Goal: Use online tool/utility: Use online tool/utility

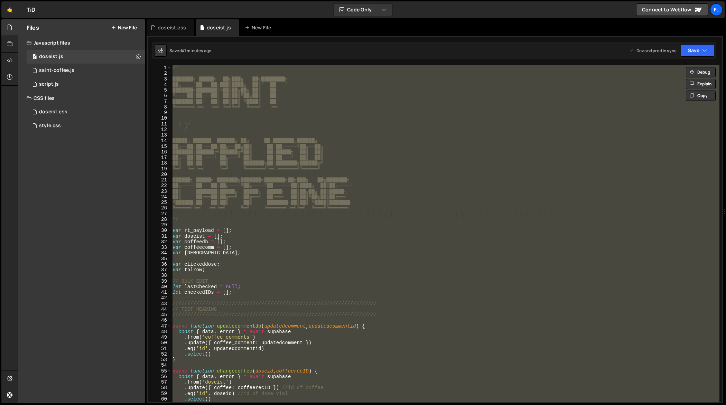
scroll to position [6513, 0]
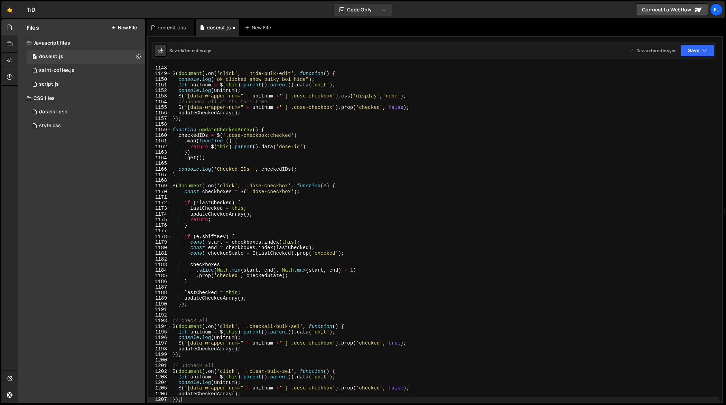
type textarea "let unitnum = $(this).parent().parent().data('unit');"
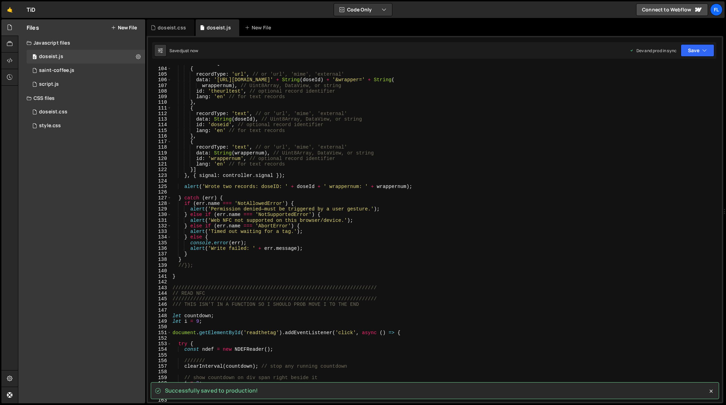
scroll to position [0, 0]
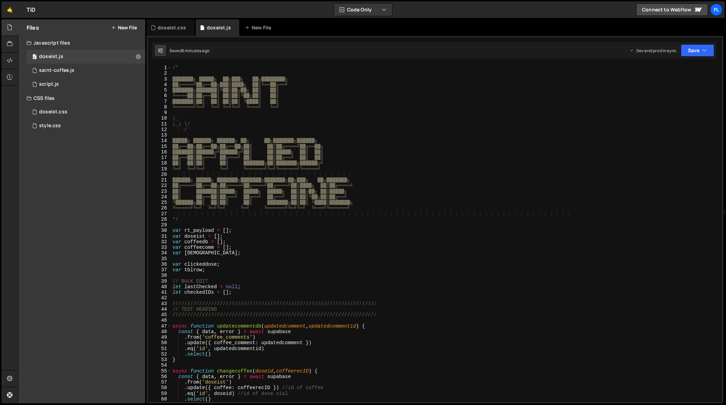
click at [454, 175] on div "/* ███████╗ █████╗ ██╗███╗ ██╗████████╗ ██╔════╝██╔══██╗███║████╗ ██║╚══██╔══╝ …" at bounding box center [445, 239] width 548 height 349
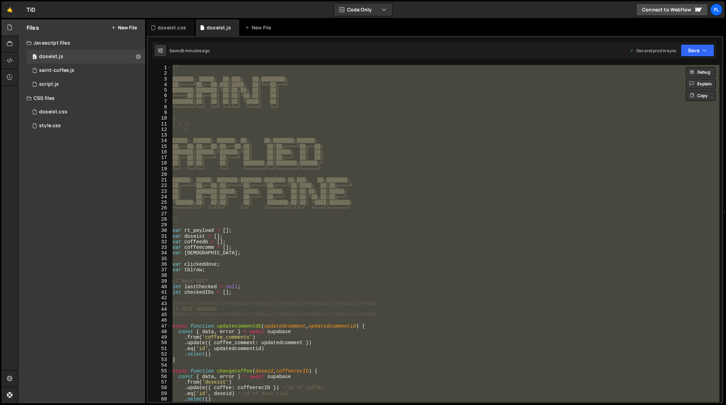
paste textarea
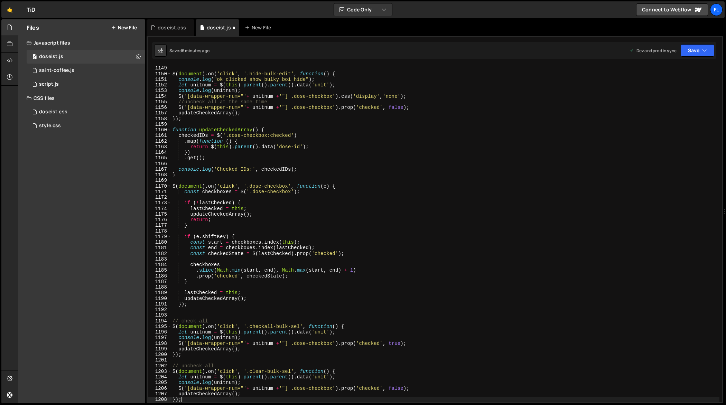
scroll to position [6462, 0]
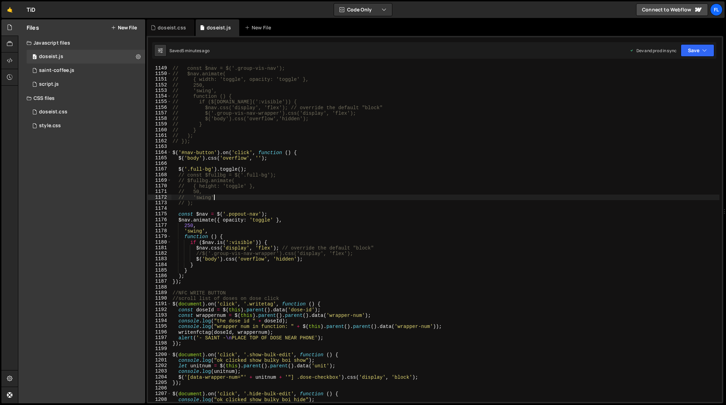
click at [431, 197] on div "// $('body').css('overflow',''); // const $nav = $('.group-vis-nav'); // $nav.a…" at bounding box center [445, 234] width 548 height 349
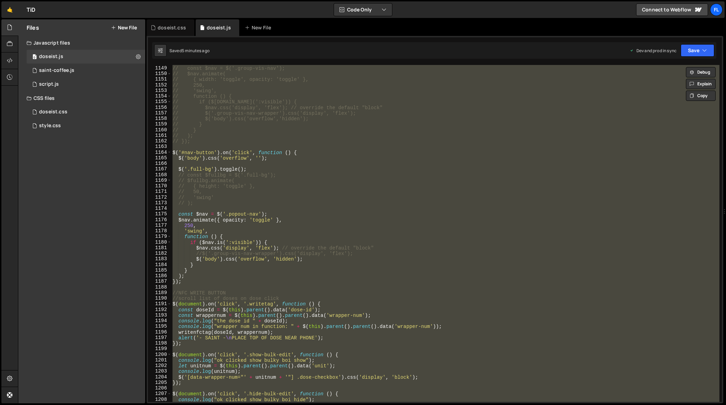
paste textarea
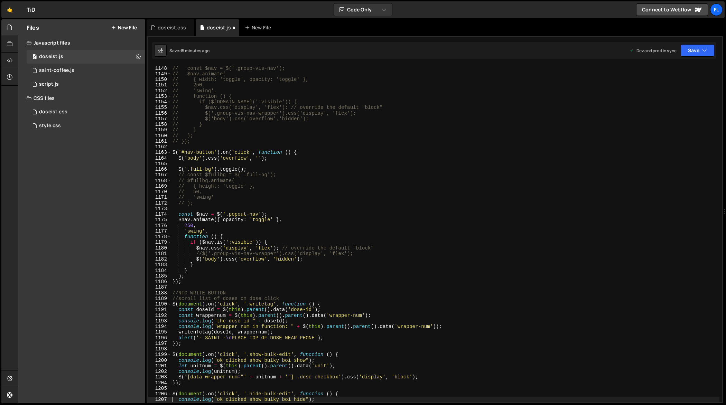
scroll to position [6457, 0]
click at [469, 173] on div "// $('body').css('overflow',''); // const $nav = $('.group-vis-nav'); // $nav.a…" at bounding box center [445, 234] width 548 height 349
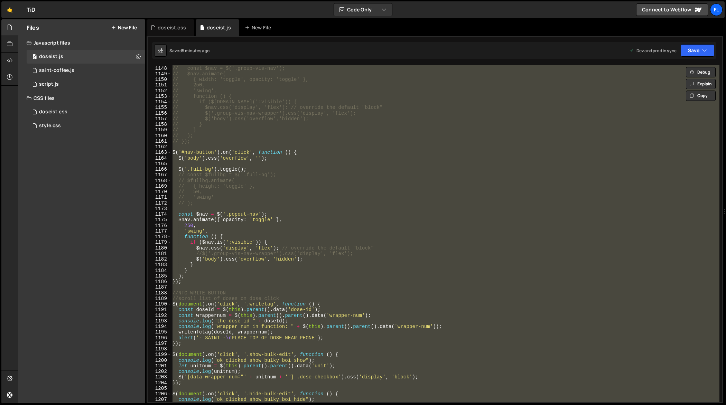
paste textarea
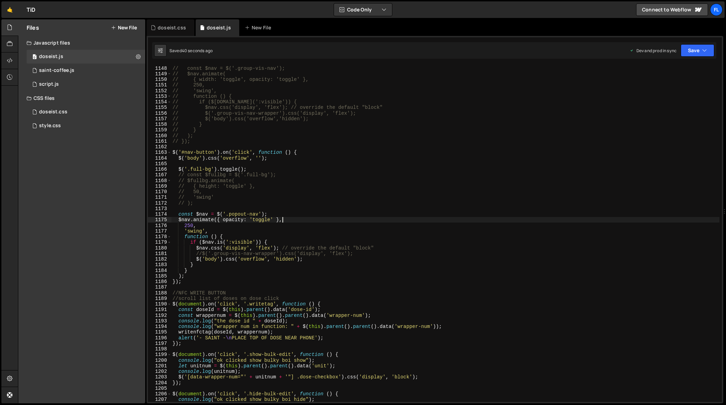
click at [475, 218] on div "// $('body').css('overflow',''); // const $nav = $('.group-vis-nav'); // $nav.a…" at bounding box center [445, 234] width 548 height 349
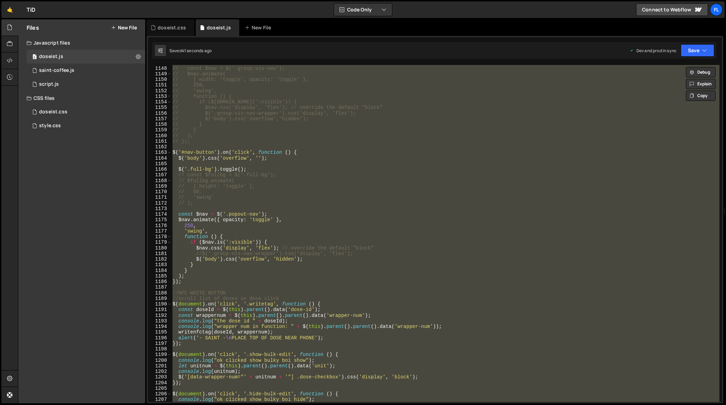
paste textarea
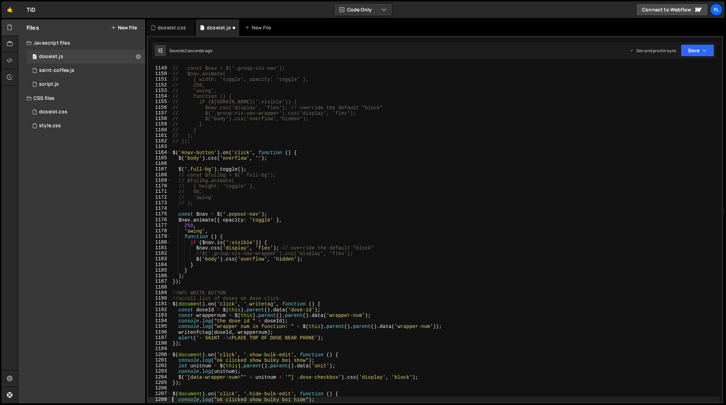
scroll to position [6462, 0]
click at [475, 195] on div "// $('body').css('overflow',''); // const $nav = $('.group-vis-nav'); // $nav.a…" at bounding box center [445, 234] width 548 height 349
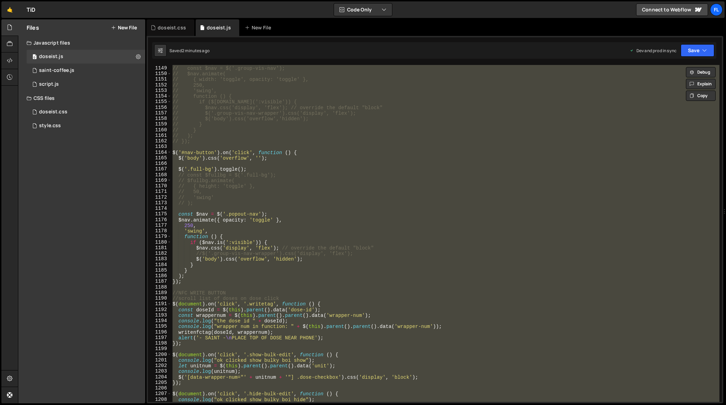
paste textarea
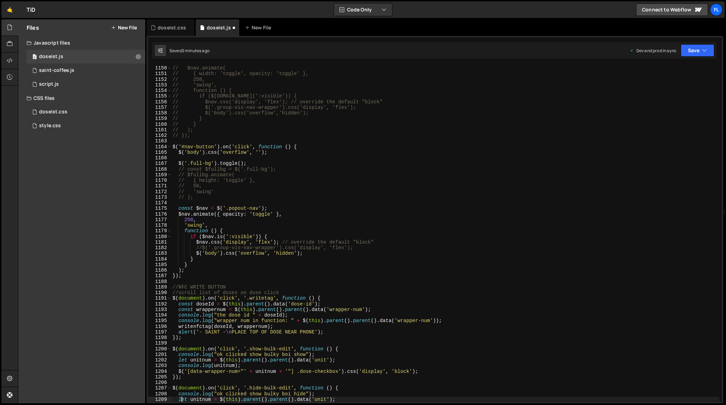
scroll to position [6468, 0]
click at [428, 197] on div "// const $nav = $('.group-vis-nav'); // $nav.animate( // { width: 'toggle', opa…" at bounding box center [445, 234] width 548 height 349
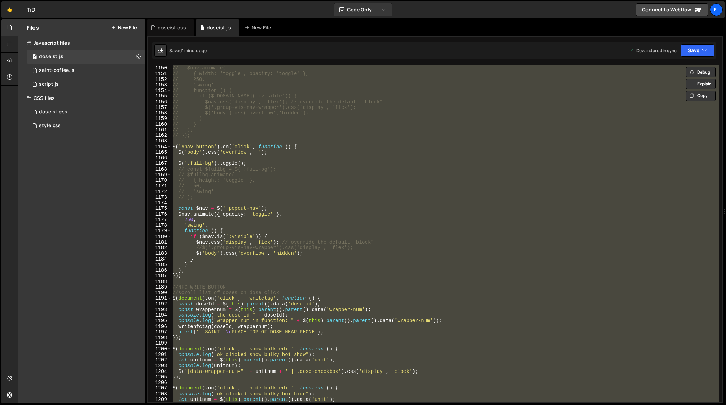
paste textarea
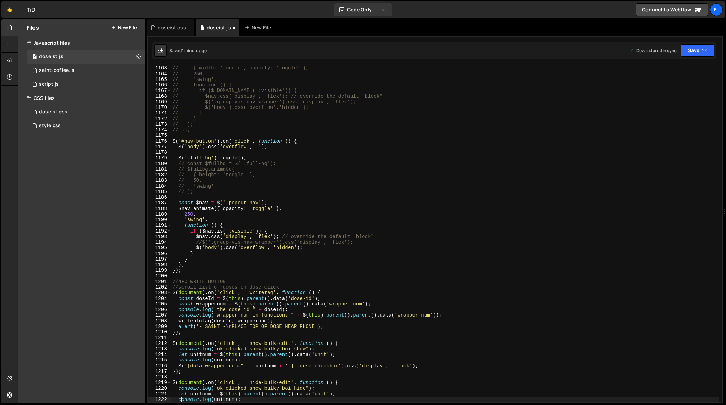
scroll to position [6541, 0]
click at [450, 175] on div "// $nav.animate( // { width: 'toggle', opacity: 'toggle' }, // 250, // 'swing',…" at bounding box center [445, 234] width 548 height 349
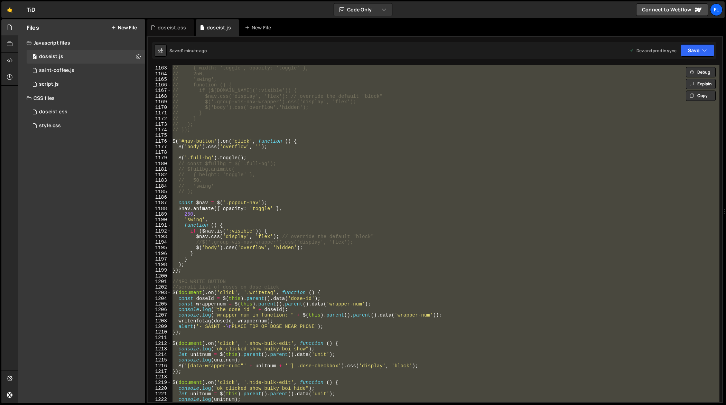
paste textarea
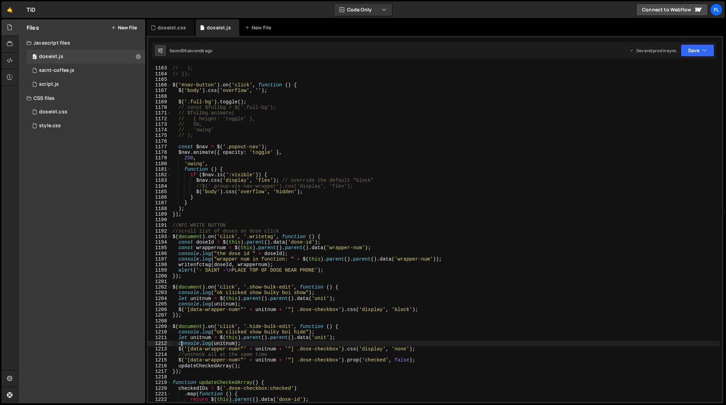
click at [433, 198] on div "// } // ); // }); $ ( '#nav-button' ) . on ( 'click' , function ( ) { $ ( 'body…" at bounding box center [445, 234] width 548 height 349
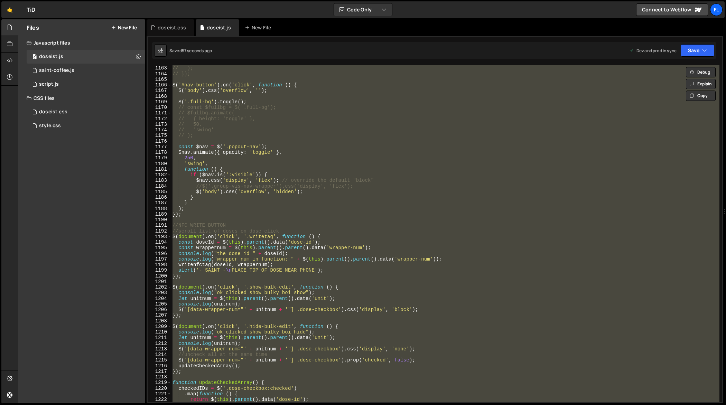
paste textarea
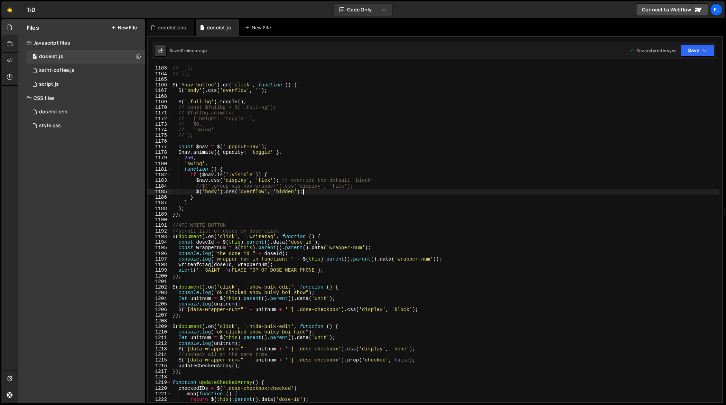
click at [428, 194] on div "// } // ); // }); $ ( '#nav-button' ) . on ( 'click' , function ( ) { $ ( 'body…" at bounding box center [445, 234] width 548 height 349
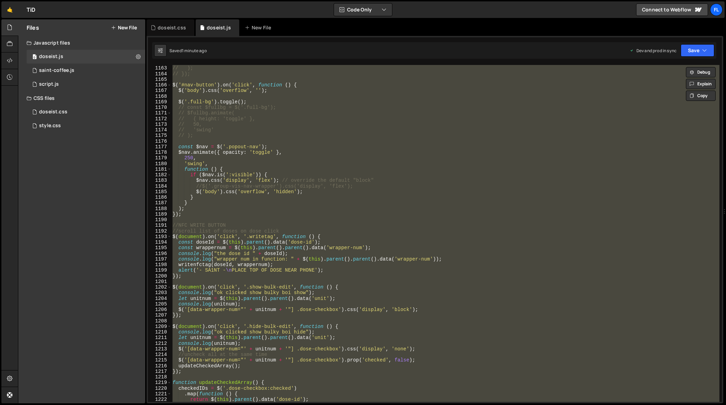
paste textarea
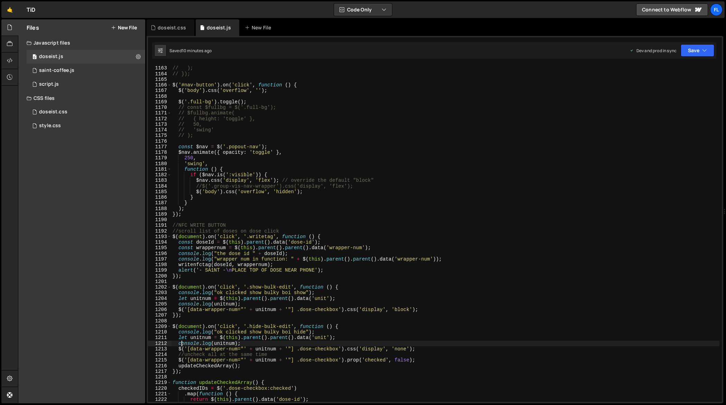
click at [437, 200] on div "// } // ); // }); $ ( '#nav-button' ) . on ( 'click' , function ( ) { $ ( 'body…" at bounding box center [445, 234] width 548 height 349
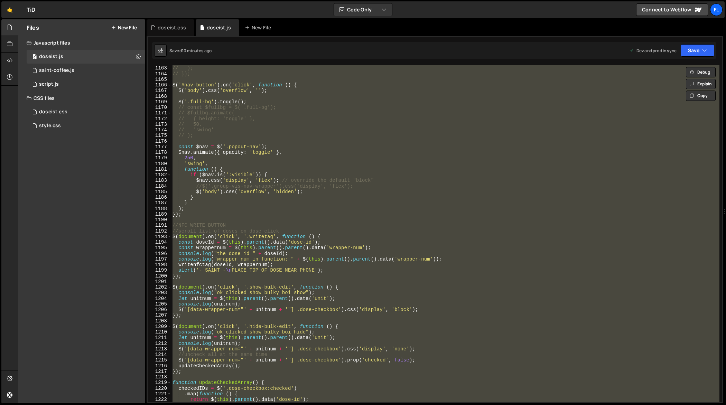
paste textarea
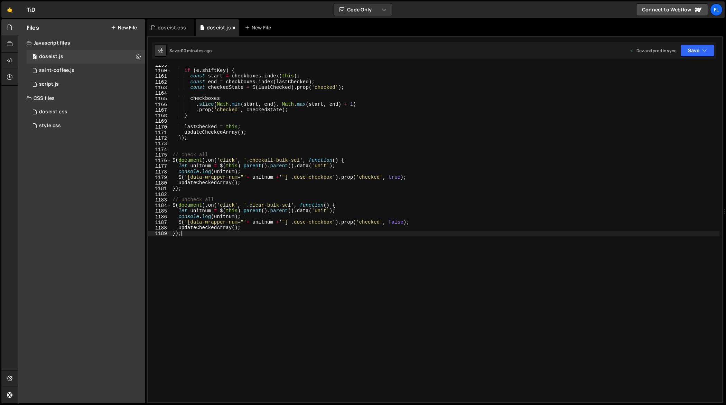
type textarea "$('[data-wrapper-num="' + unitnum + '"] .dose-checkbox').css('display', 'none');"
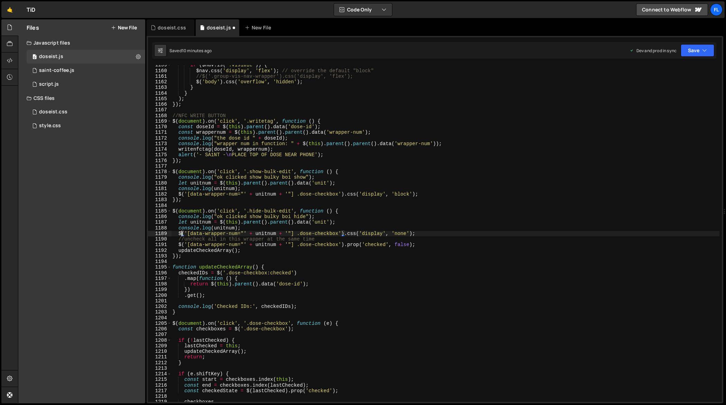
scroll to position [6521, 0]
click at [451, 207] on div "if ( $nav . is ( ':visible' )) { $nav . css ( 'display' , 'flex' ) ; // overrid…" at bounding box center [445, 236] width 548 height 349
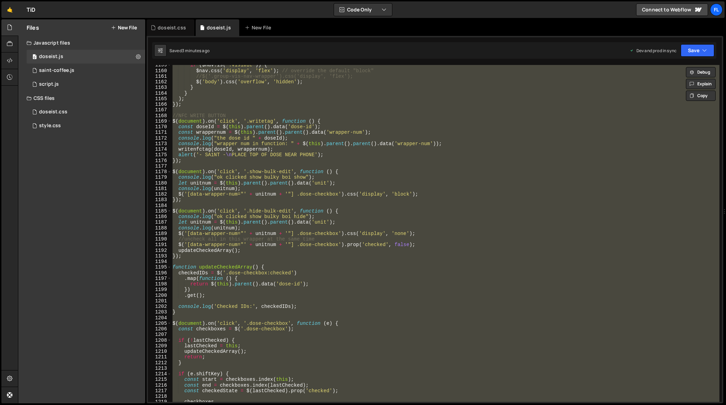
paste textarea
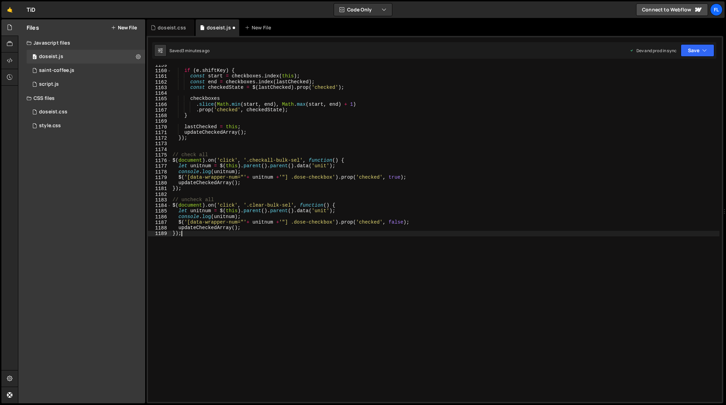
type textarea "$('[data-wrapper-num="' + unitnum + '"] .dose-checkbox').css('display', 'none');"
